Goal: Book appointment/travel/reservation

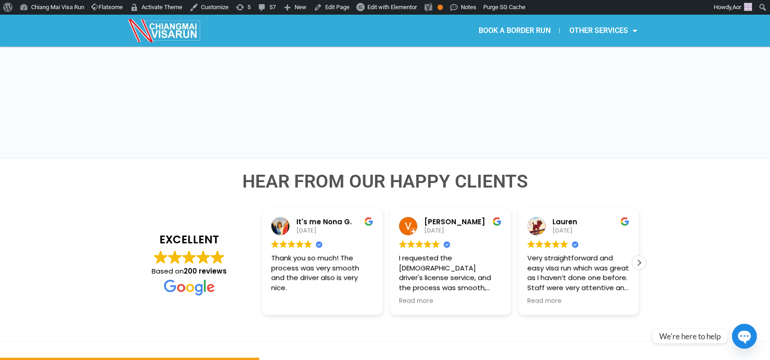
scroll to position [1425, 0]
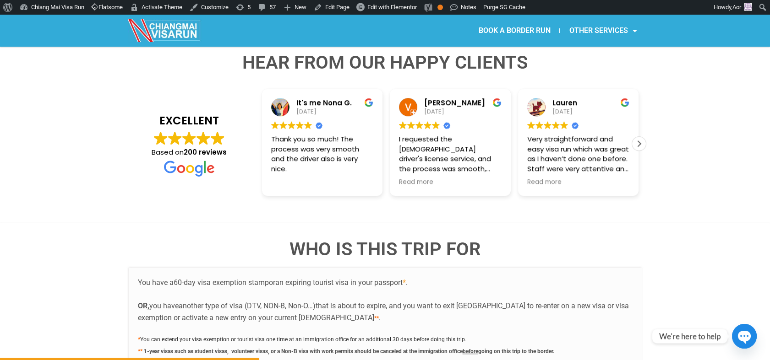
drag, startPoint x: 382, startPoint y: 327, endPoint x: 575, endPoint y: 327, distance: 192.3
click at [575, 333] on p "* You can extend your visa exemption or tourist visa one time at an immigration…" at bounding box center [385, 344] width 495 height 23
copy b "canceled at the immigration office before going on this trip to the border."
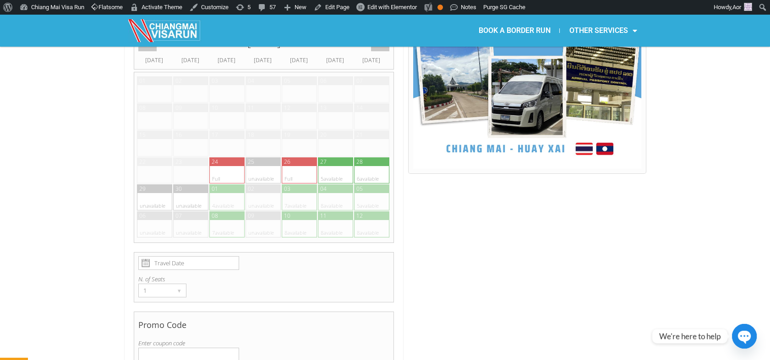
scroll to position [152, 0]
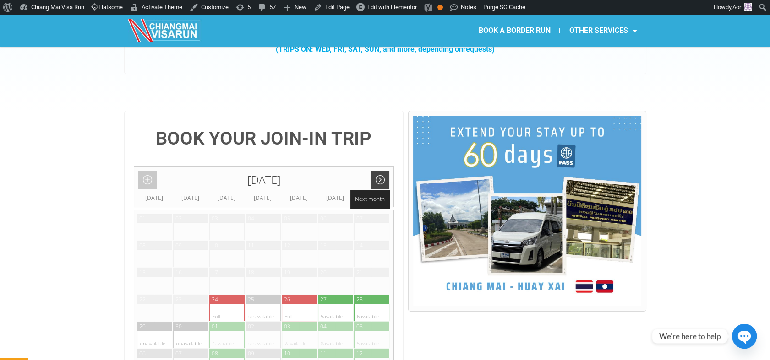
click at [381, 171] on link "Next month" at bounding box center [380, 180] width 18 height 18
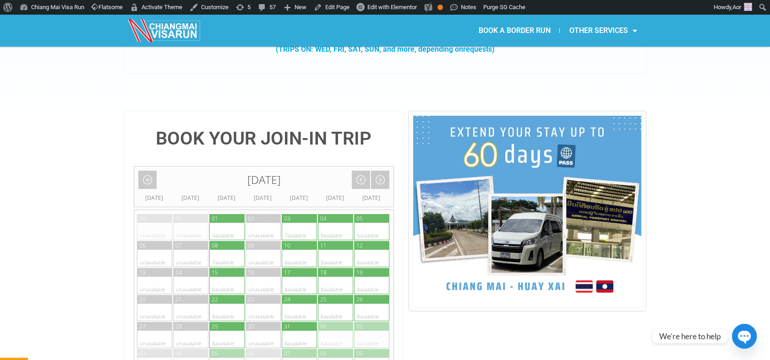
click at [363, 304] on div at bounding box center [363, 312] width 18 height 17
type input "26 October 2025"
radio input "true"
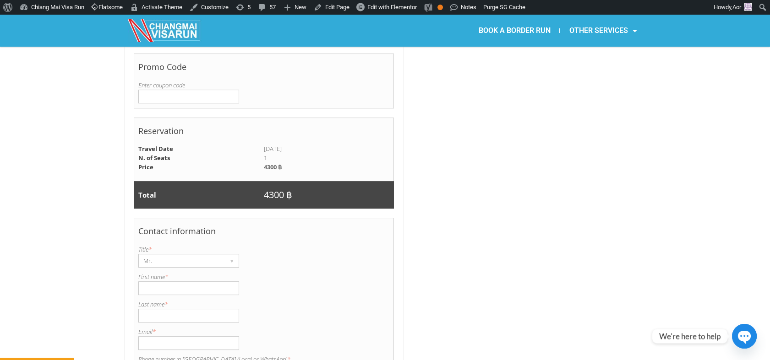
scroll to position [595, 0]
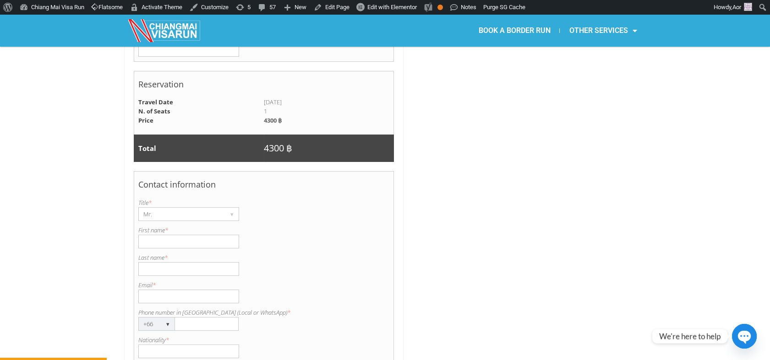
click at [167, 235] on input "First name *" at bounding box center [188, 242] width 101 height 14
type input "ear"
click at [147, 262] on input "Last name *" at bounding box center [188, 269] width 101 height 14
type input "dechapisood"
click at [163, 235] on input "ear" at bounding box center [188, 242] width 101 height 14
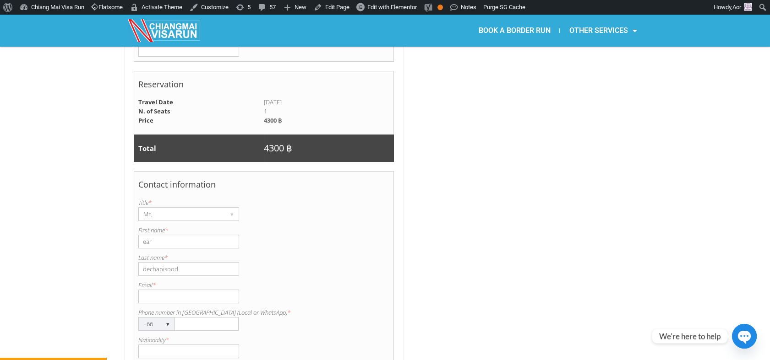
drag, startPoint x: 163, startPoint y: 215, endPoint x: 140, endPoint y: 215, distance: 23.4
click at [140, 235] on input "ear" at bounding box center [188, 242] width 101 height 14
type input "Chonpariyaporn"
click at [146, 262] on input "dechapisood" at bounding box center [188, 269] width 101 height 14
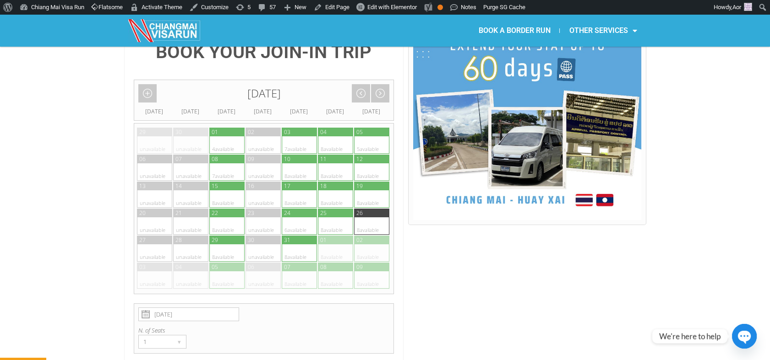
scroll to position [341, 0]
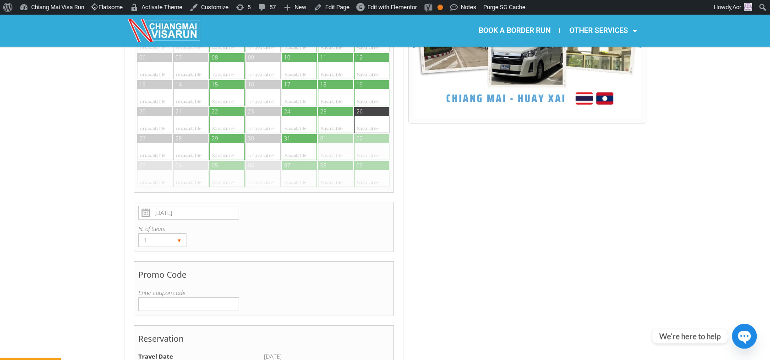
type input "Dechapisood"
click at [173, 234] on div "▾" at bounding box center [179, 240] width 13 height 13
click at [163, 266] on li "2" at bounding box center [161, 273] width 44 height 14
radio input "true"
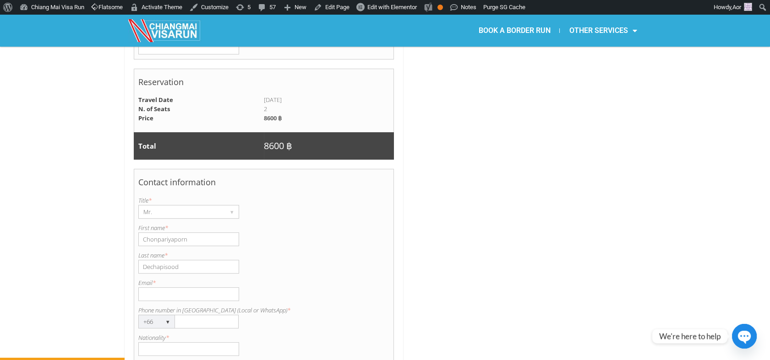
scroll to position [697, 0]
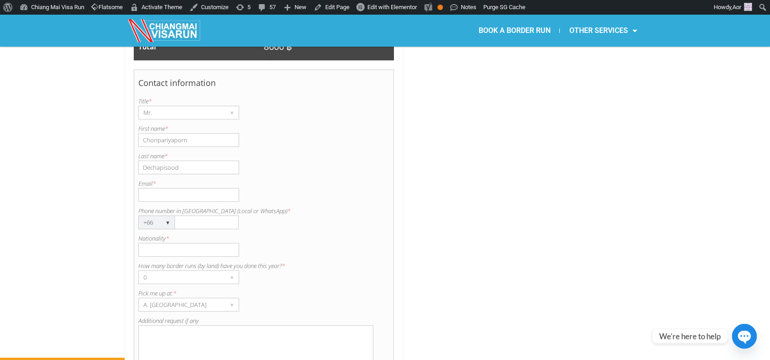
click at [154, 188] on input "Email *" at bounding box center [188, 195] width 101 height 14
type input "c.chonpariyaporn@gmail.com"
type input "0981459393"
click at [190, 243] on input "Nationality *" at bounding box center [188, 250] width 101 height 14
type input "Thai"
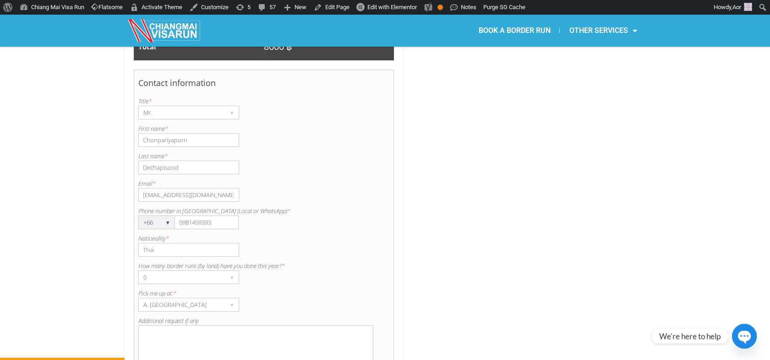
click at [199, 333] on textarea "Additional request if any" at bounding box center [255, 355] width 235 height 59
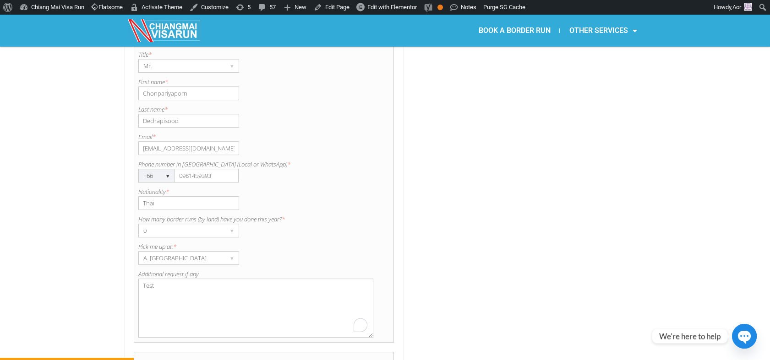
type textarea "Test"
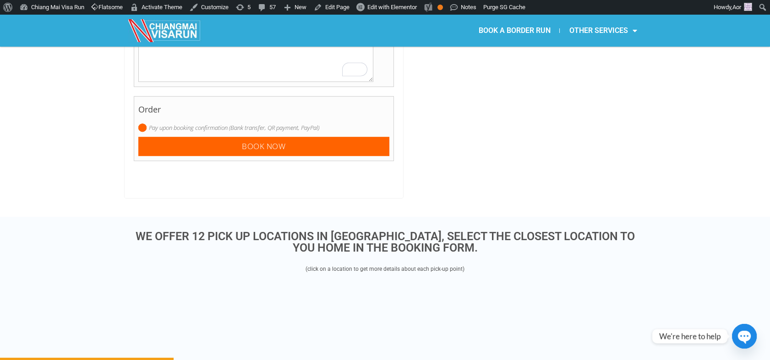
scroll to position [1002, 0]
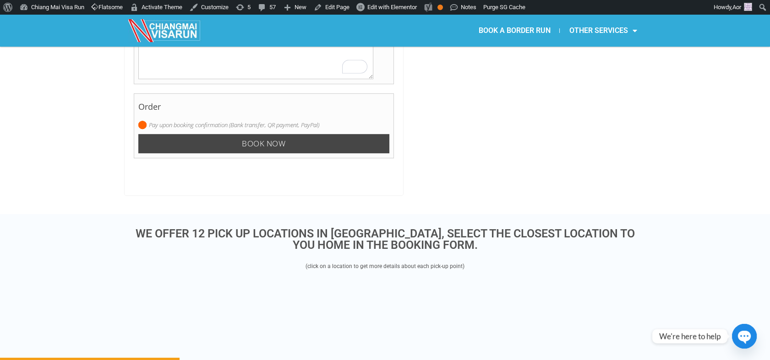
click at [284, 134] on input "Book now" at bounding box center [263, 144] width 251 height 20
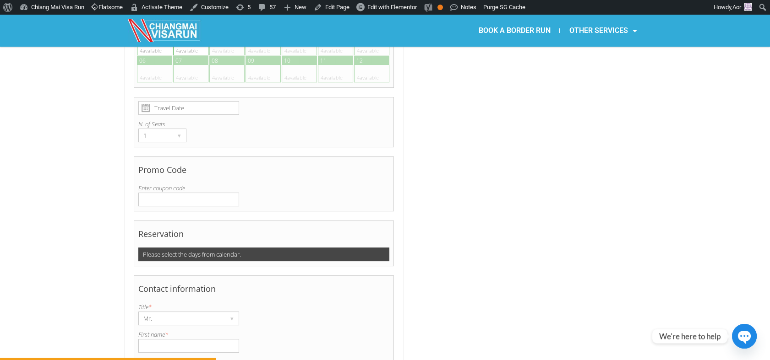
scroll to position [1200, 0]
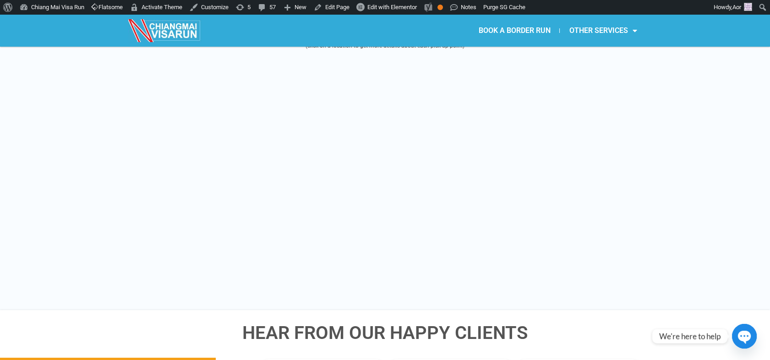
click at [503, 25] on link "BOOK A BORDER RUN" at bounding box center [514, 30] width 90 height 21
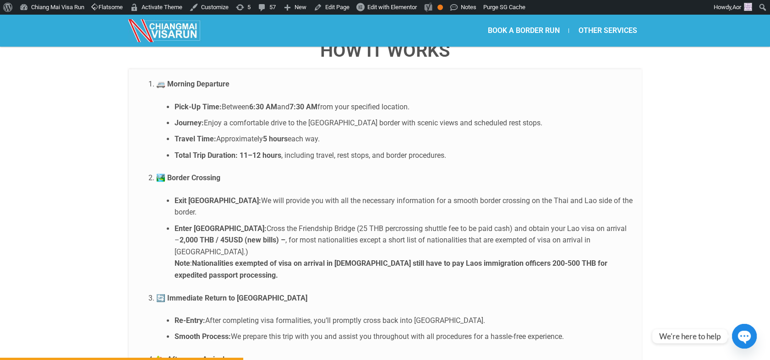
scroll to position [1139, 0]
drag, startPoint x: 550, startPoint y: 218, endPoint x: 550, endPoint y: 226, distance: 8.2
click at [550, 226] on li "Enter Laos: Cross the Friendship Bridge (25 THB percrossing shuttle fee to be p…" at bounding box center [403, 252] width 458 height 59
copy strong "expedited passport processing."
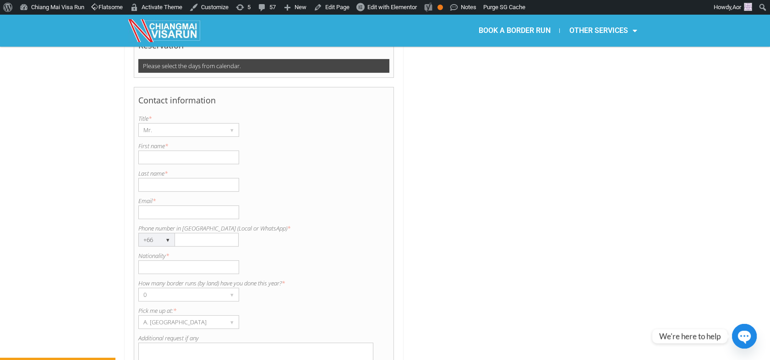
scroll to position [645, 0]
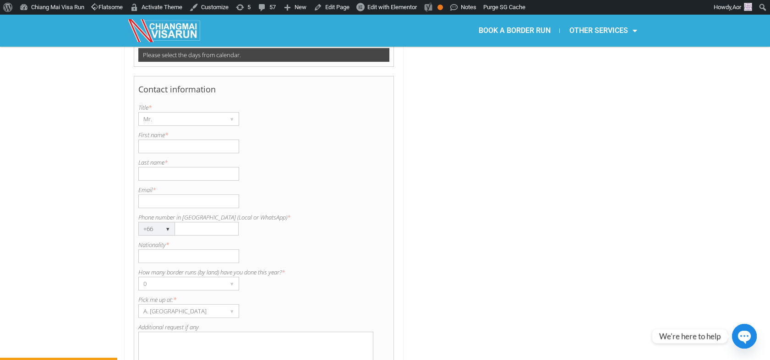
copy label "Phone number in Thailand (Local or WhatsApp) *"
drag, startPoint x: 218, startPoint y: 194, endPoint x: 134, endPoint y: 196, distance: 84.7
click at [134, 196] on div "Contact information Title is required. Title * Mr. ▾ Mr. Mrs. Ms. First name is…" at bounding box center [264, 236] width 261 height 320
